Goal: Navigation & Orientation: Find specific page/section

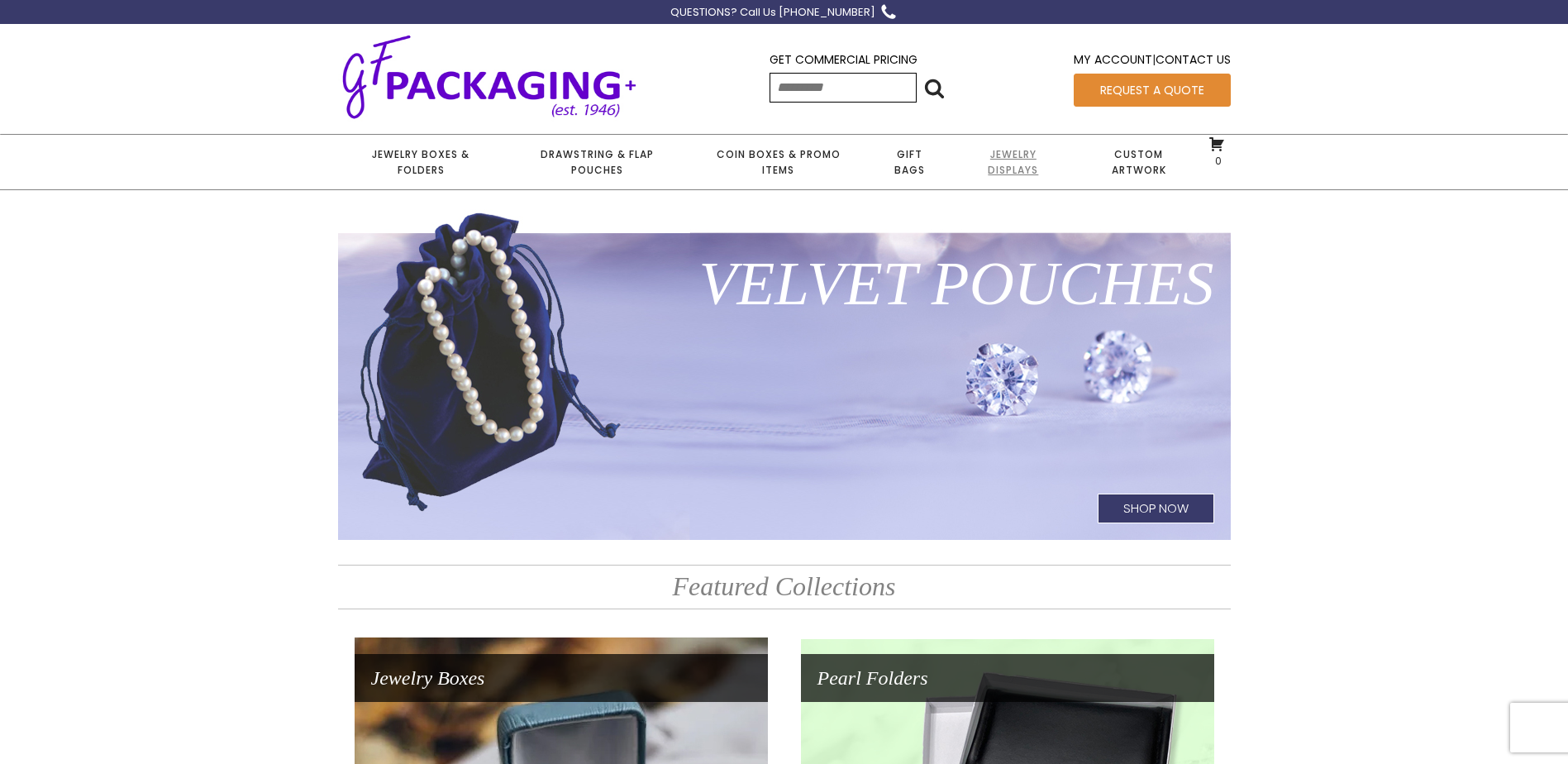
click at [1016, 174] on link "Jewelry Displays" at bounding box center [1013, 162] width 122 height 55
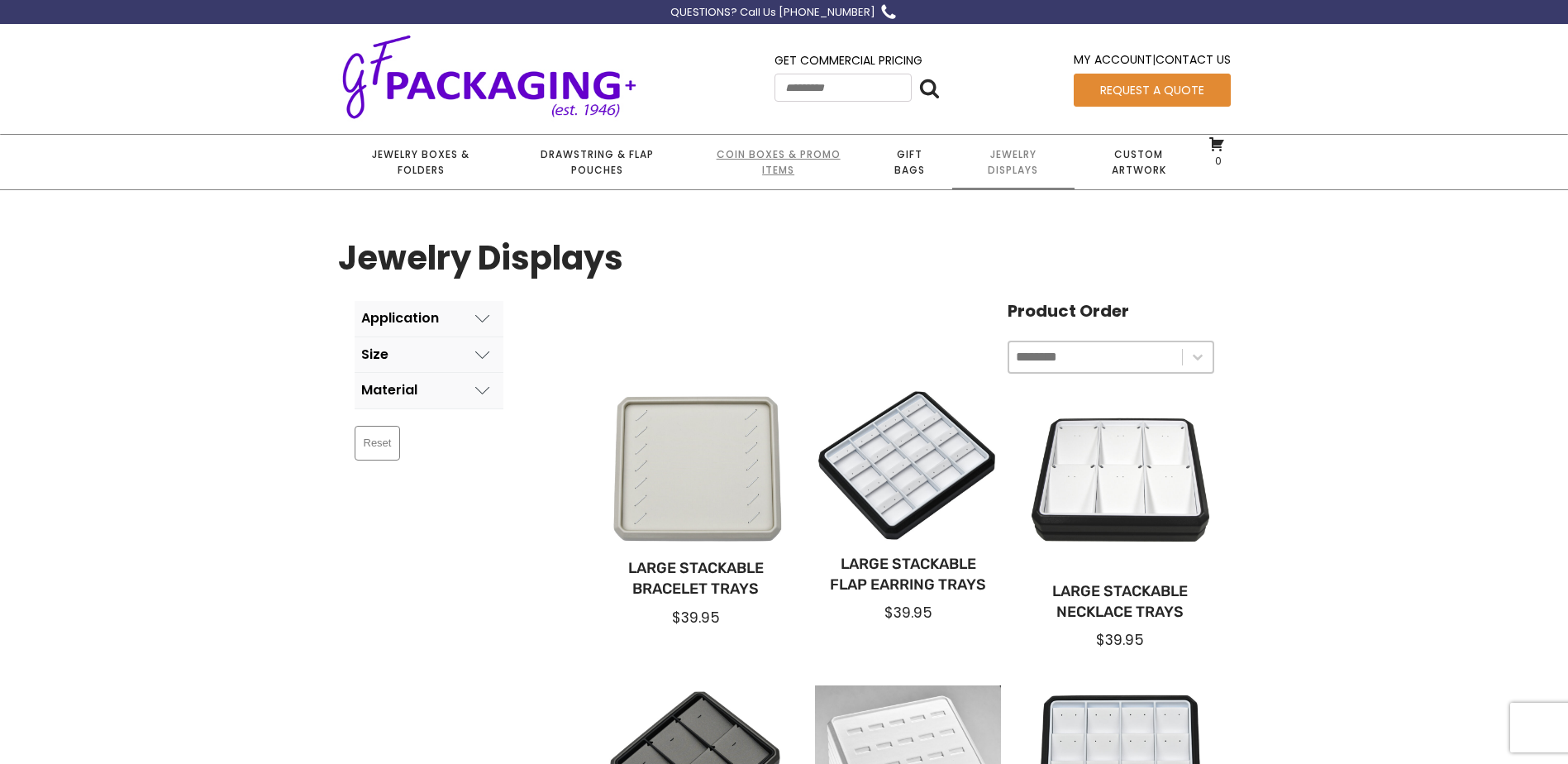
click at [770, 152] on link "Coin Boxes & Promo Items" at bounding box center [778, 162] width 177 height 55
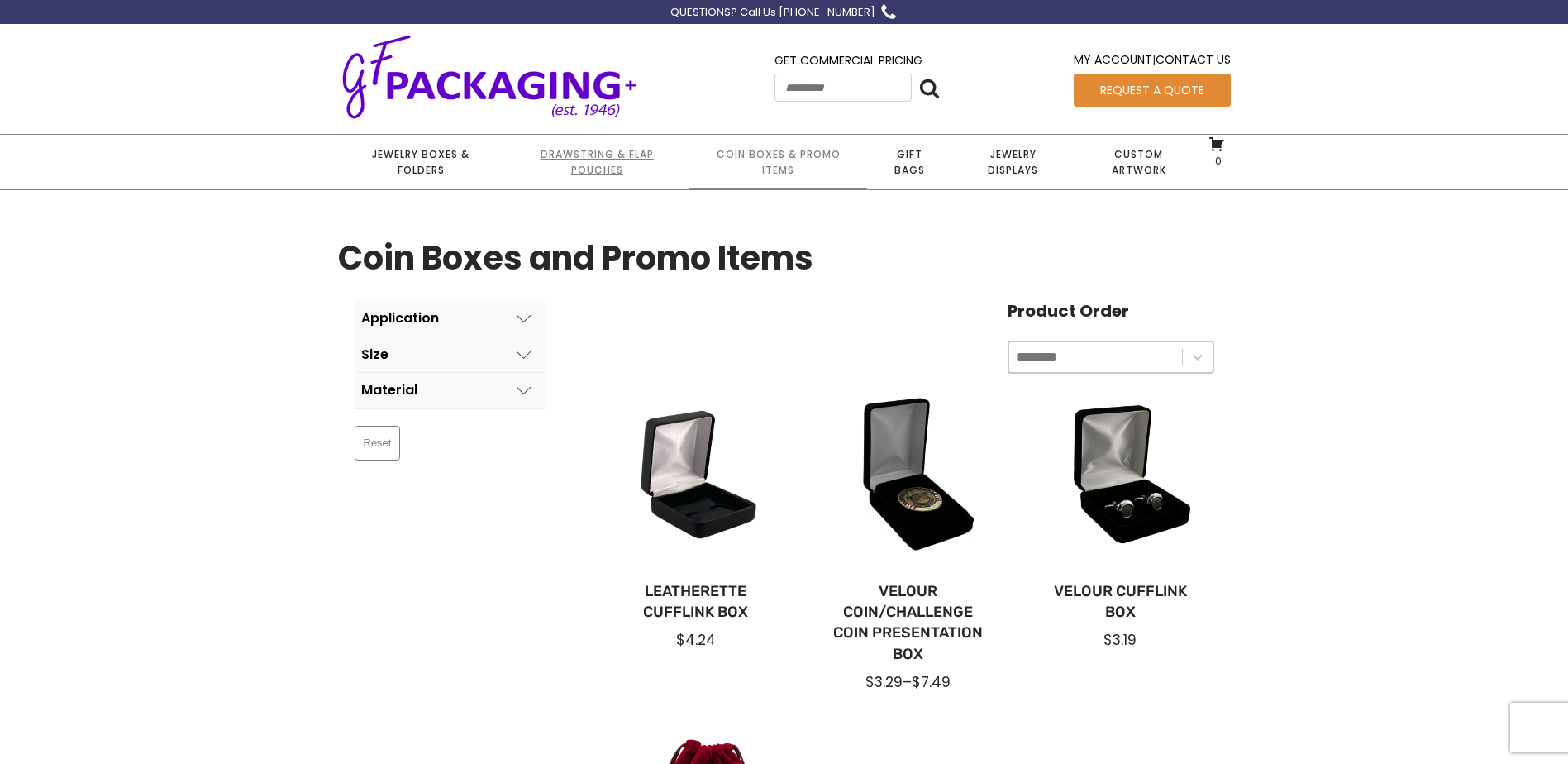
click at [591, 159] on link "Drawstring & Flap Pouches" at bounding box center [596, 162] width 185 height 55
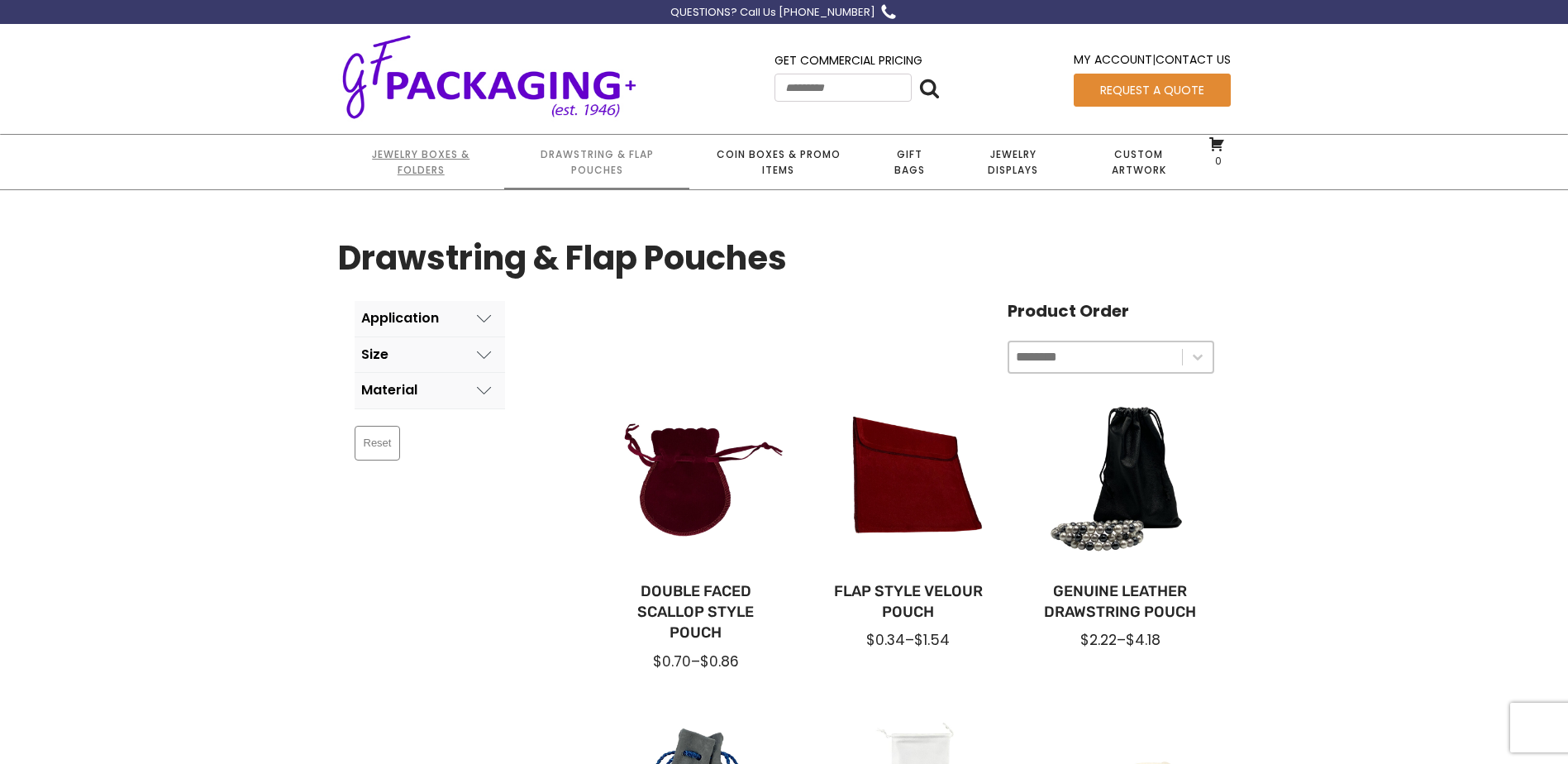
click at [381, 146] on link "Jewelry Boxes & Folders" at bounding box center [422, 162] width 166 height 55
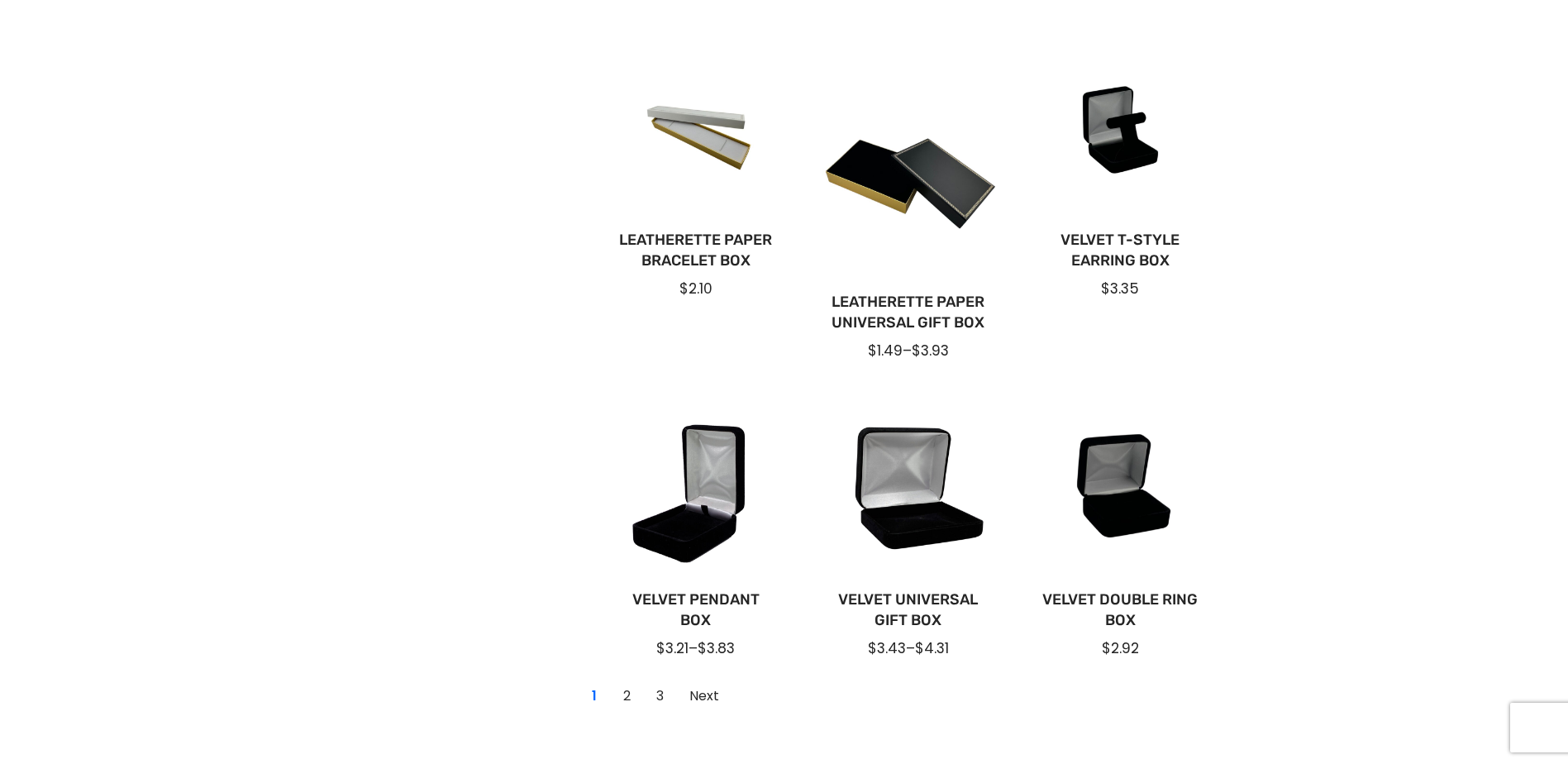
scroll to position [992, 0]
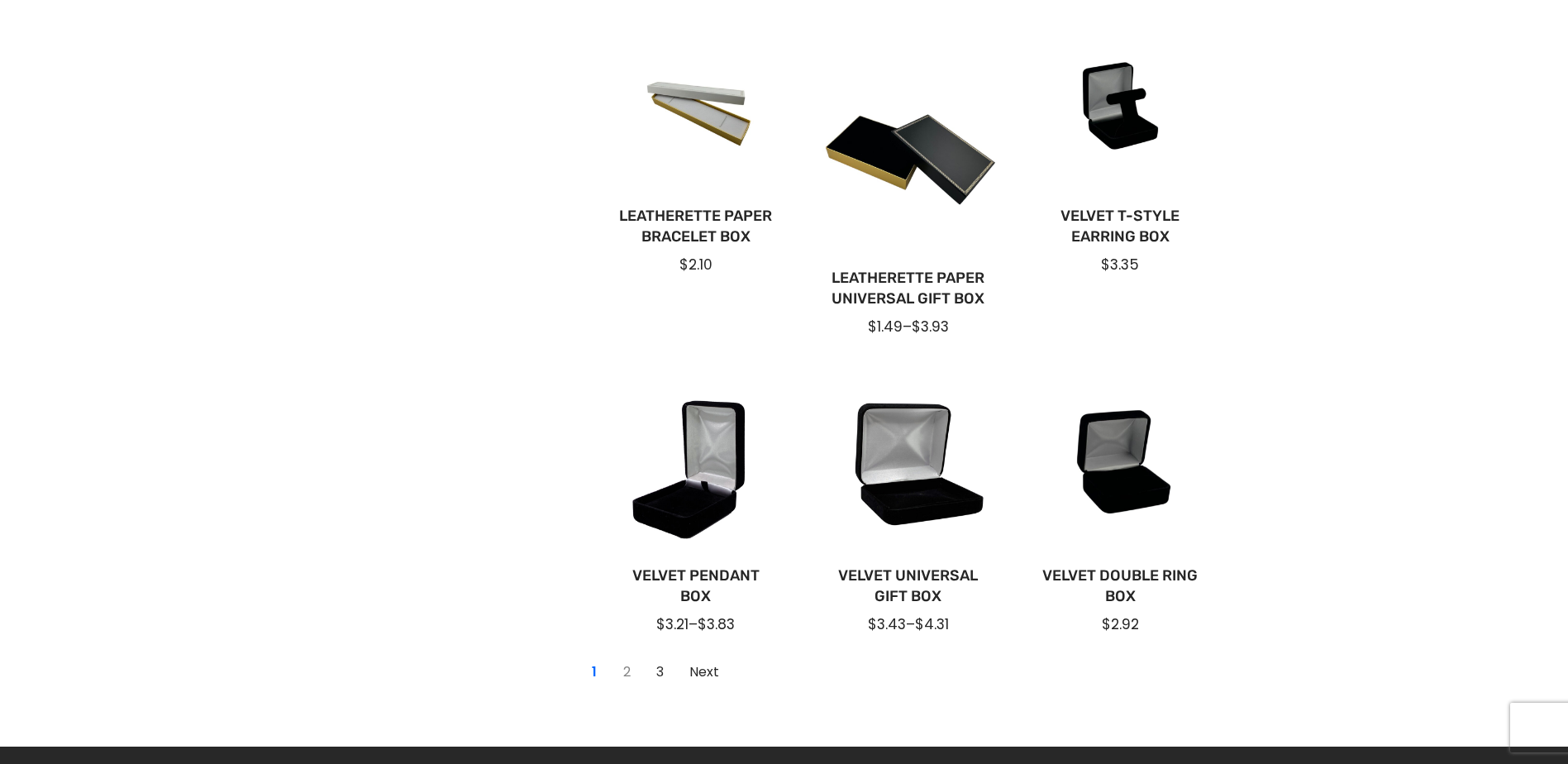
click at [631, 670] on link "2" at bounding box center [627, 672] width 26 height 26
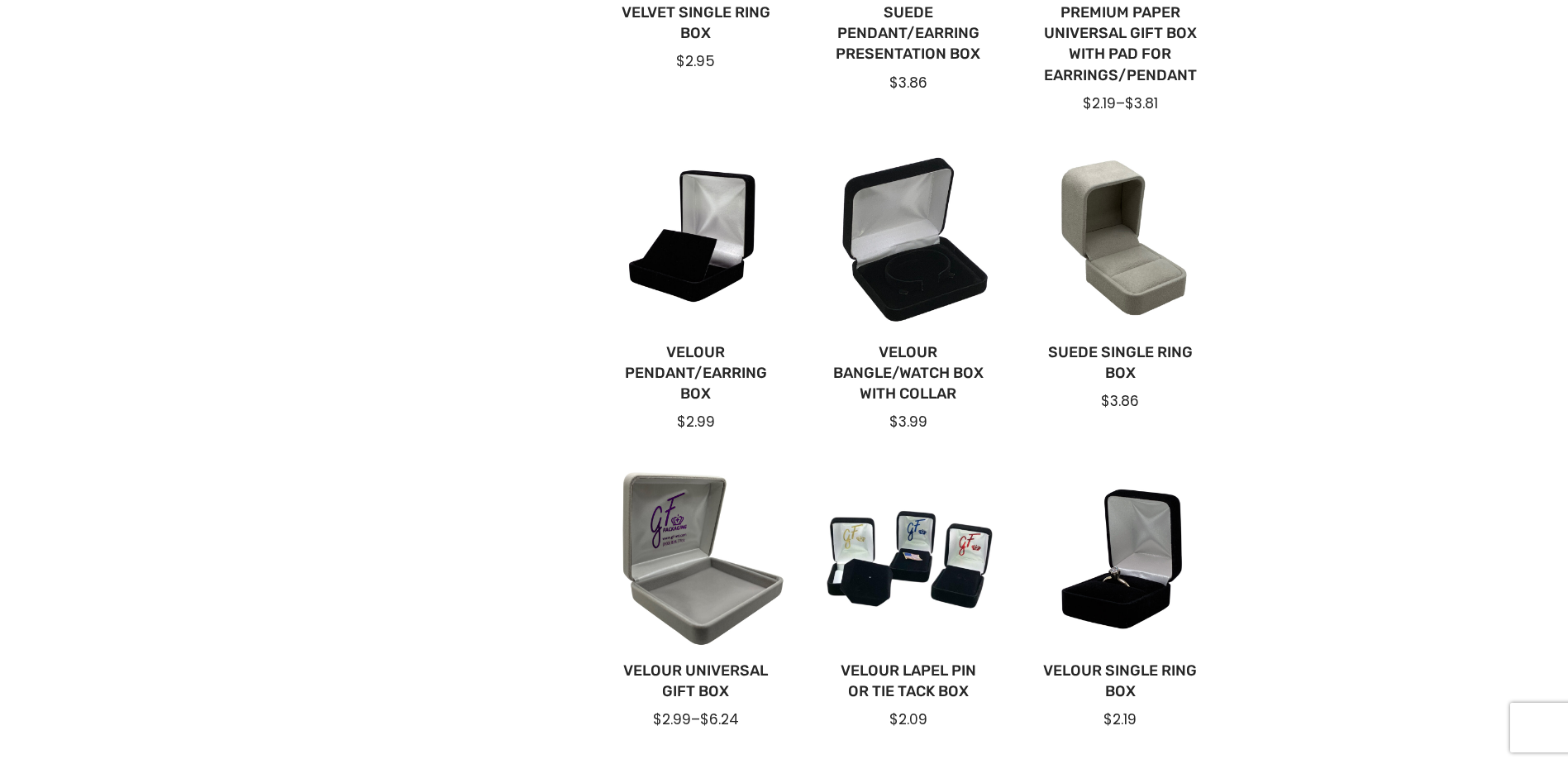
scroll to position [1075, 0]
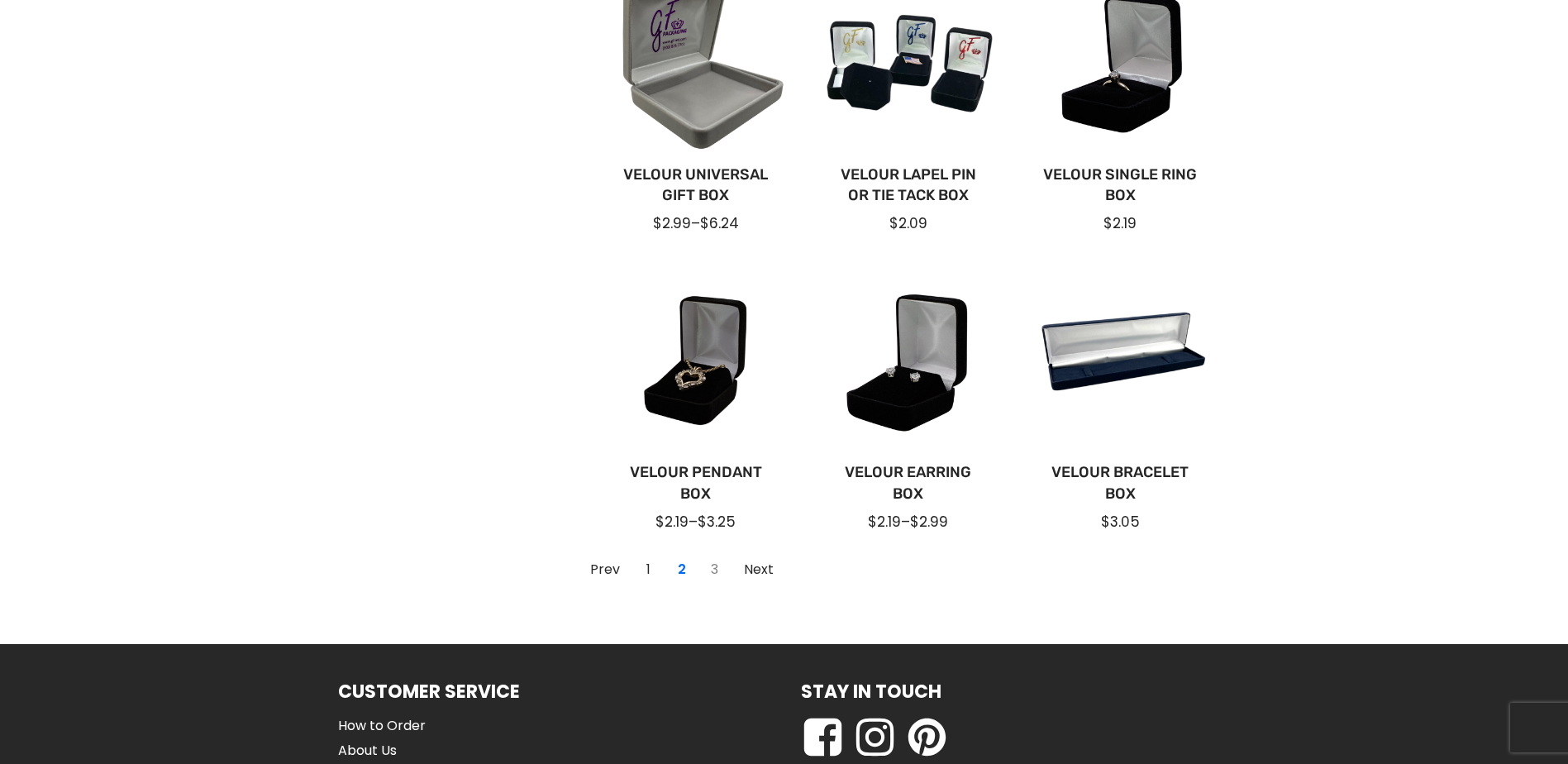
click at [710, 562] on link "3" at bounding box center [714, 569] width 26 height 26
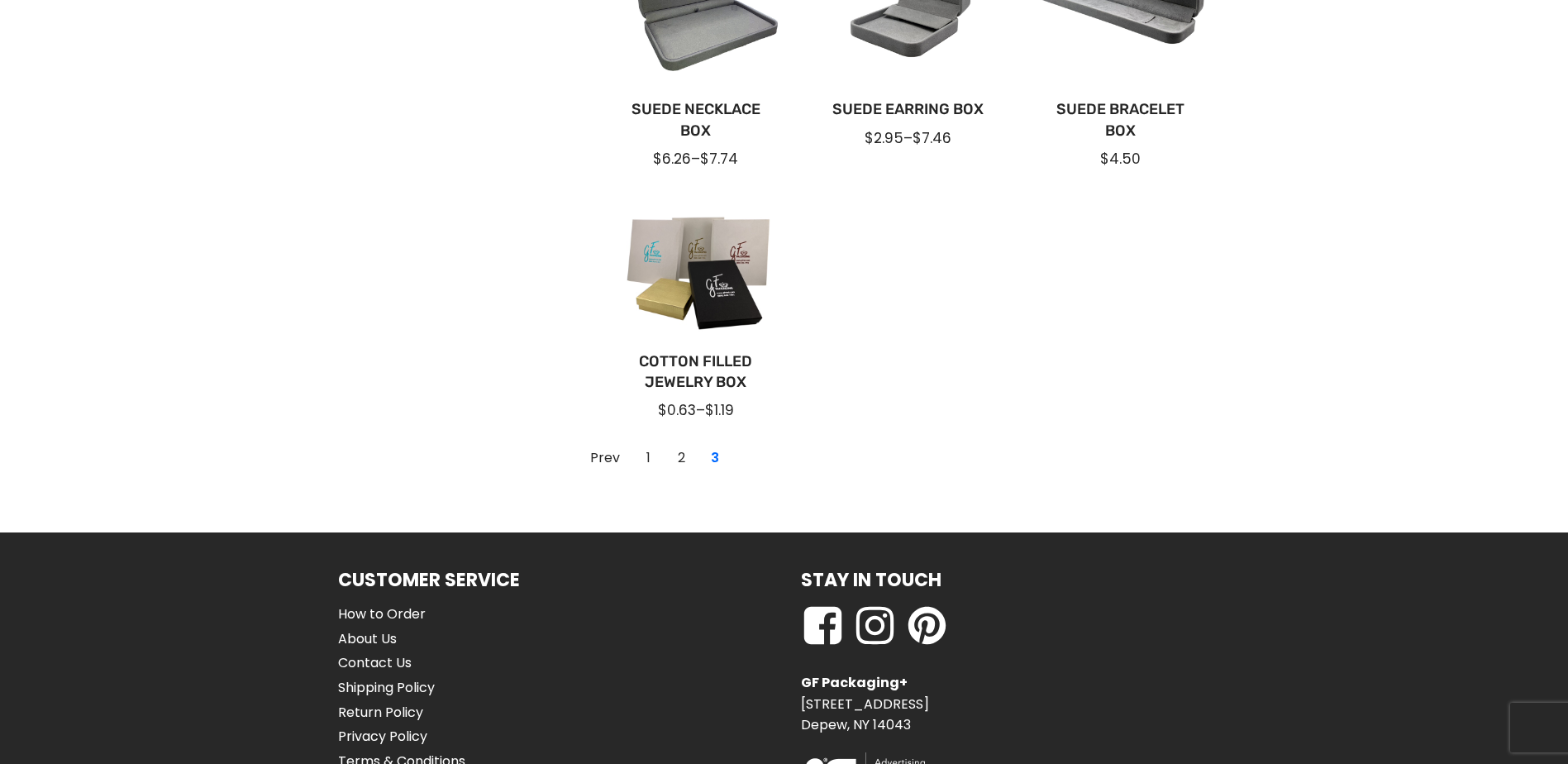
scroll to position [603, 0]
